Goal: Navigation & Orientation: Find specific page/section

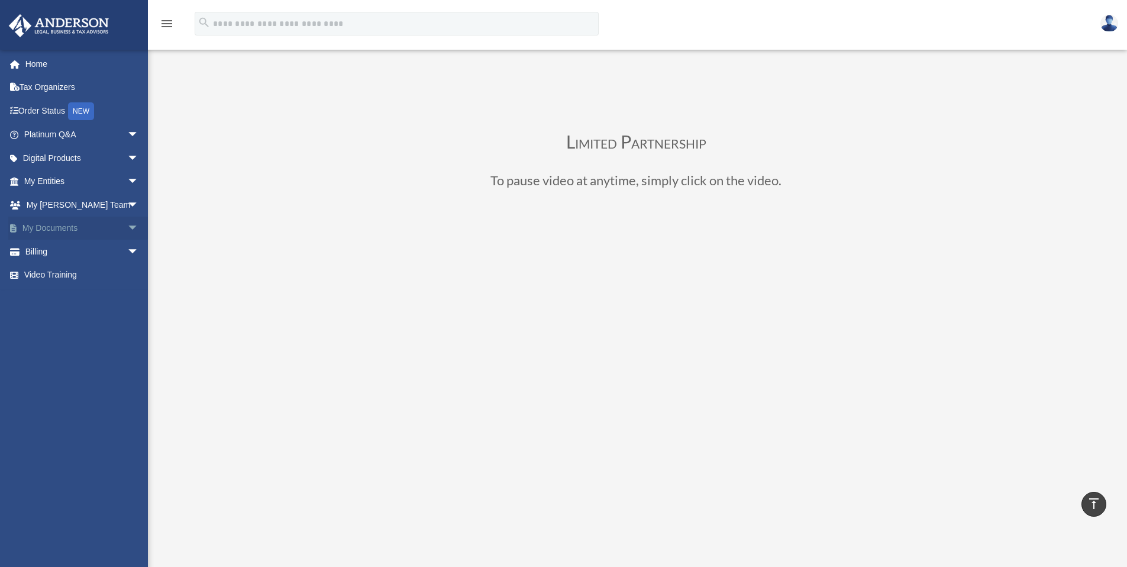
scroll to position [185, 0]
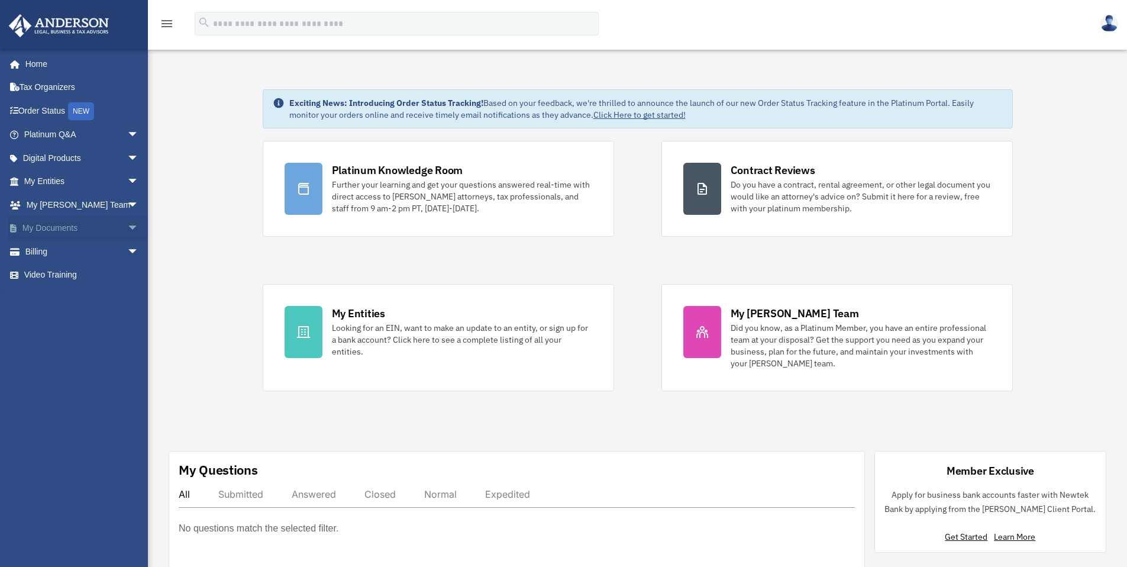
click at [76, 229] on link "My Documents arrow_drop_down" at bounding box center [82, 229] width 149 height 24
click at [127, 179] on span "arrow_drop_down" at bounding box center [139, 182] width 24 height 24
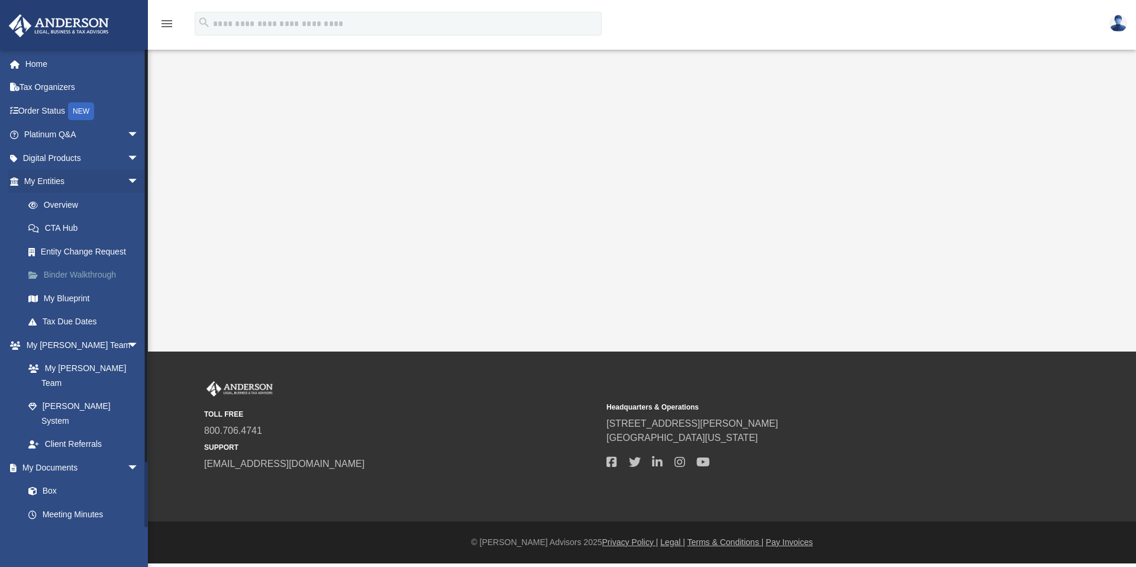
click at [91, 270] on link "Binder Walkthrough" at bounding box center [87, 275] width 140 height 24
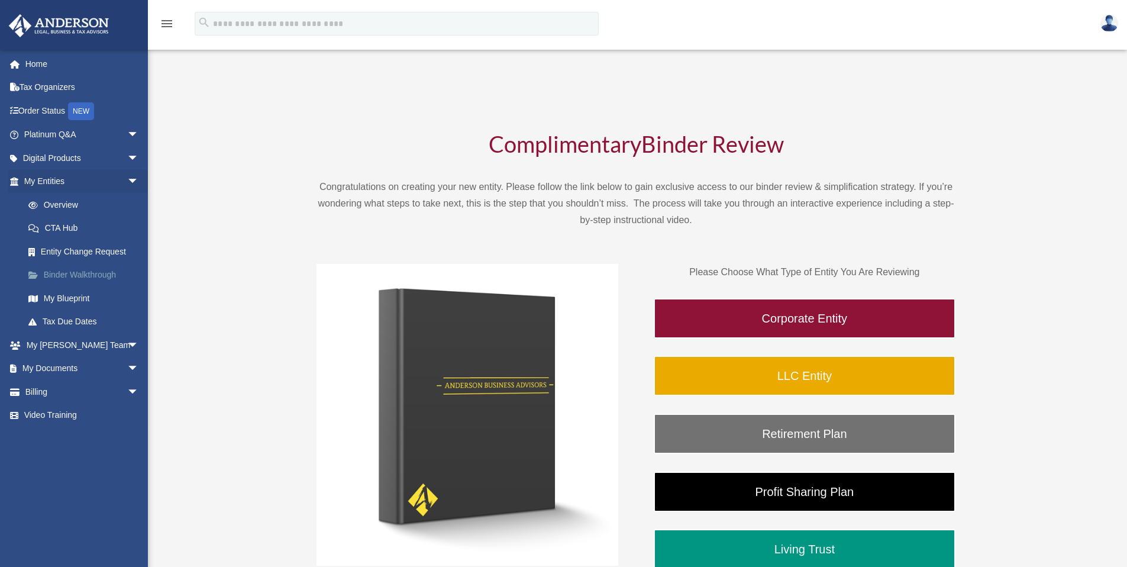
click at [91, 272] on link "Binder Walkthrough" at bounding box center [87, 275] width 140 height 24
click at [89, 275] on link "Binder Walkthrough" at bounding box center [87, 275] width 140 height 24
click at [90, 291] on link "My Blueprint" at bounding box center [87, 298] width 140 height 24
